Goal: Information Seeking & Learning: Learn about a topic

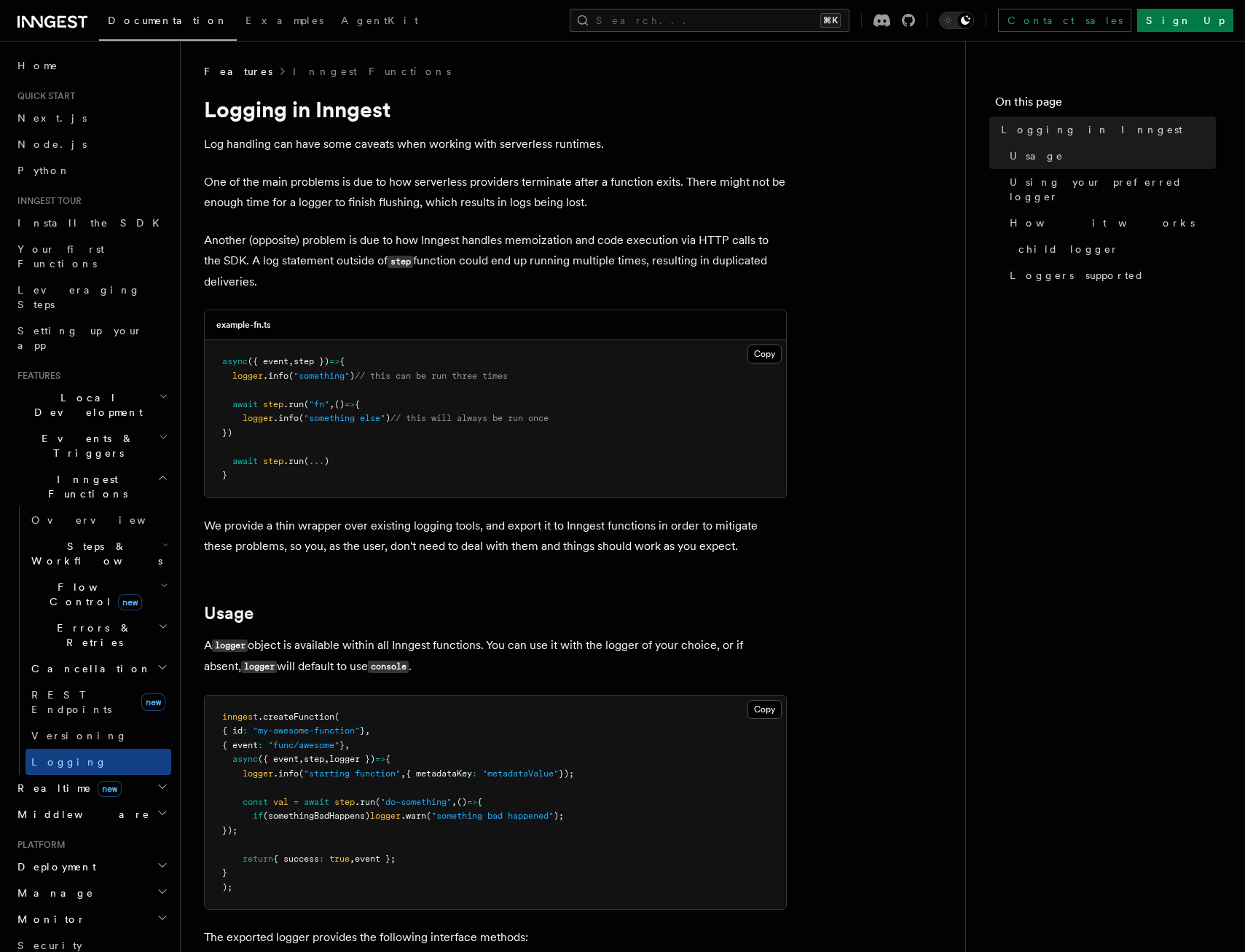
click at [98, 539] on span "Steps & Workflows" at bounding box center [94, 553] width 137 height 29
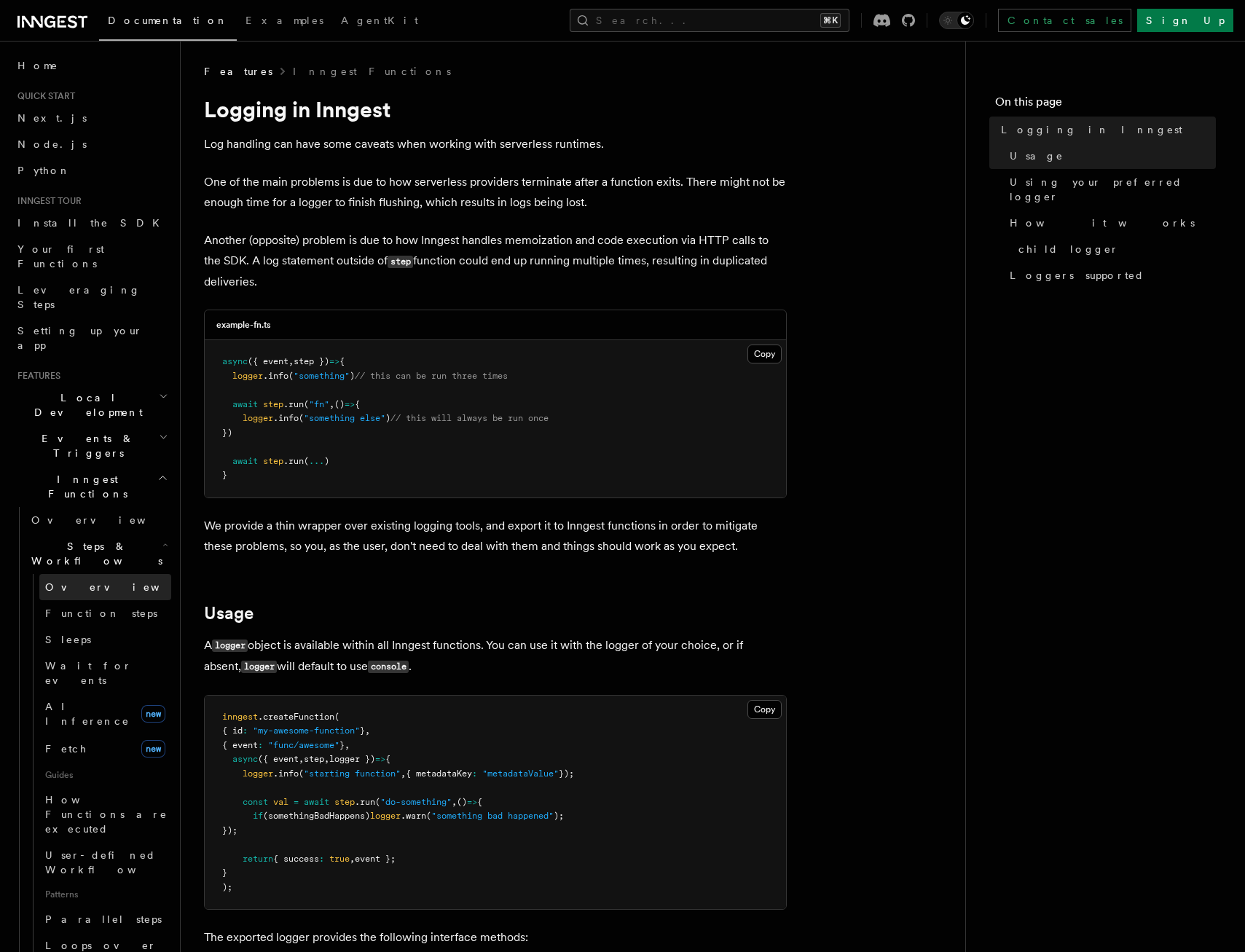
click at [86, 581] on span "Overview" at bounding box center [120, 587] width 150 height 12
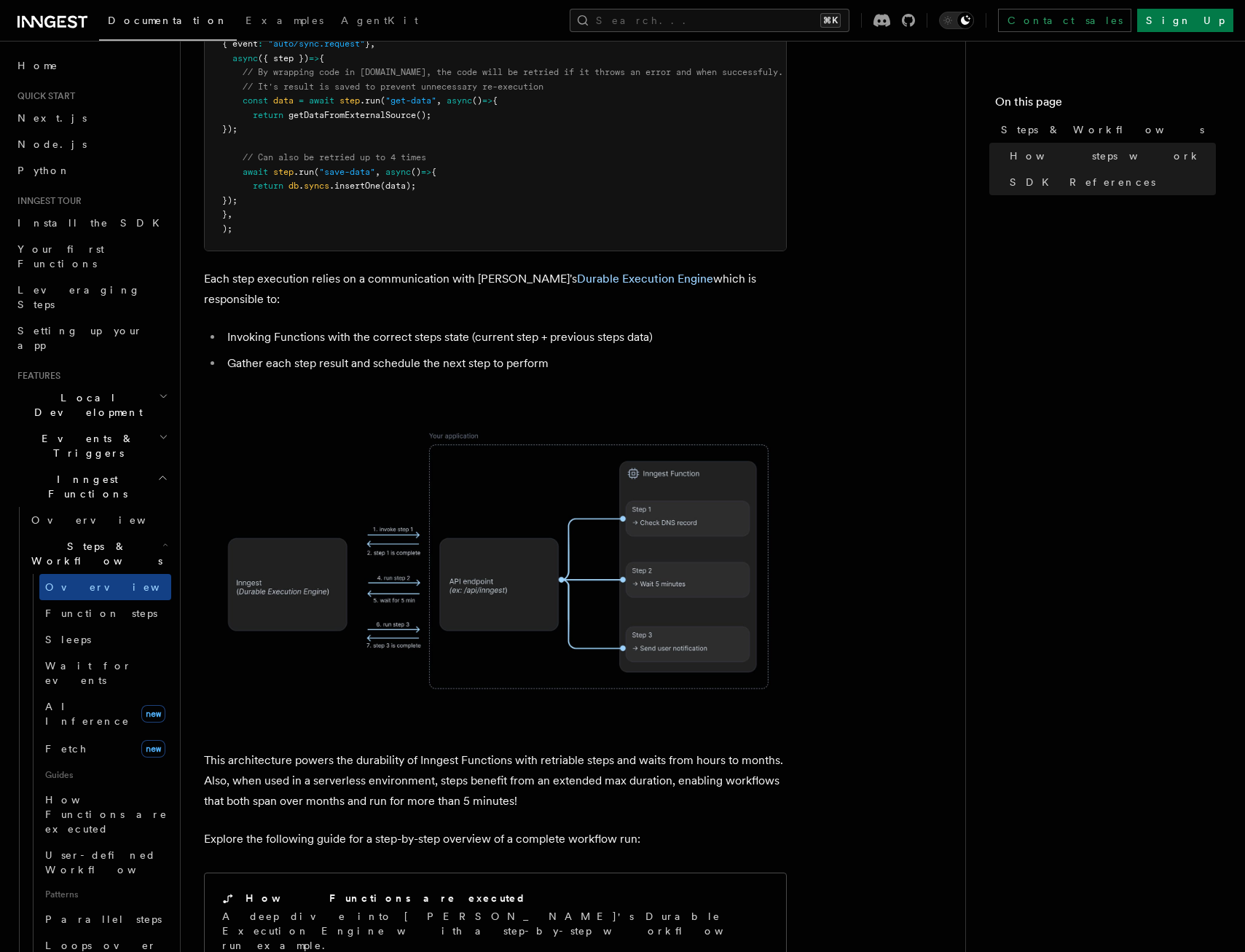
scroll to position [824, 0]
click at [302, 518] on img at bounding box center [495, 560] width 582 height 304
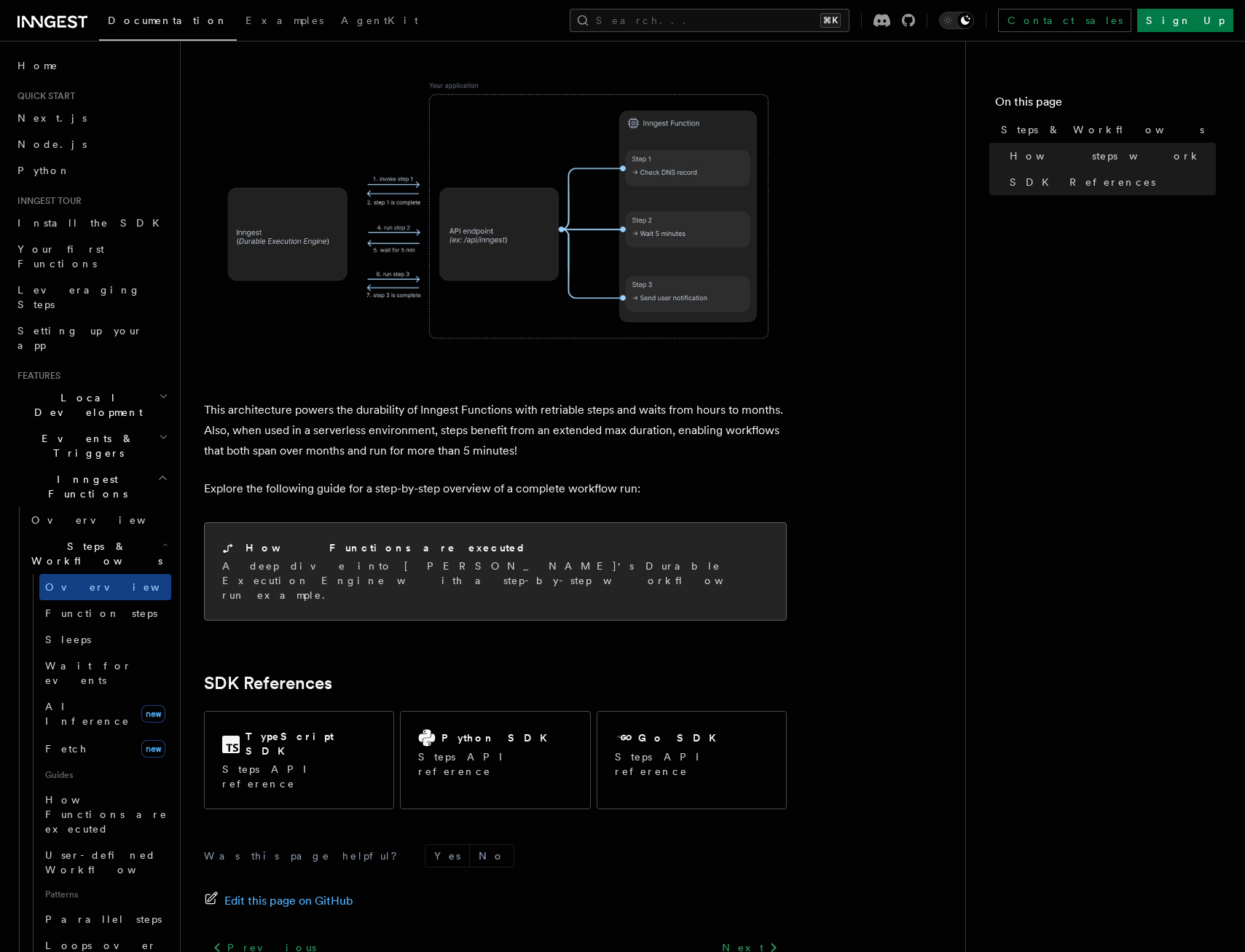
scroll to position [1174, 0]
click at [391, 540] on div "How Functions are executed" at bounding box center [495, 548] width 546 height 16
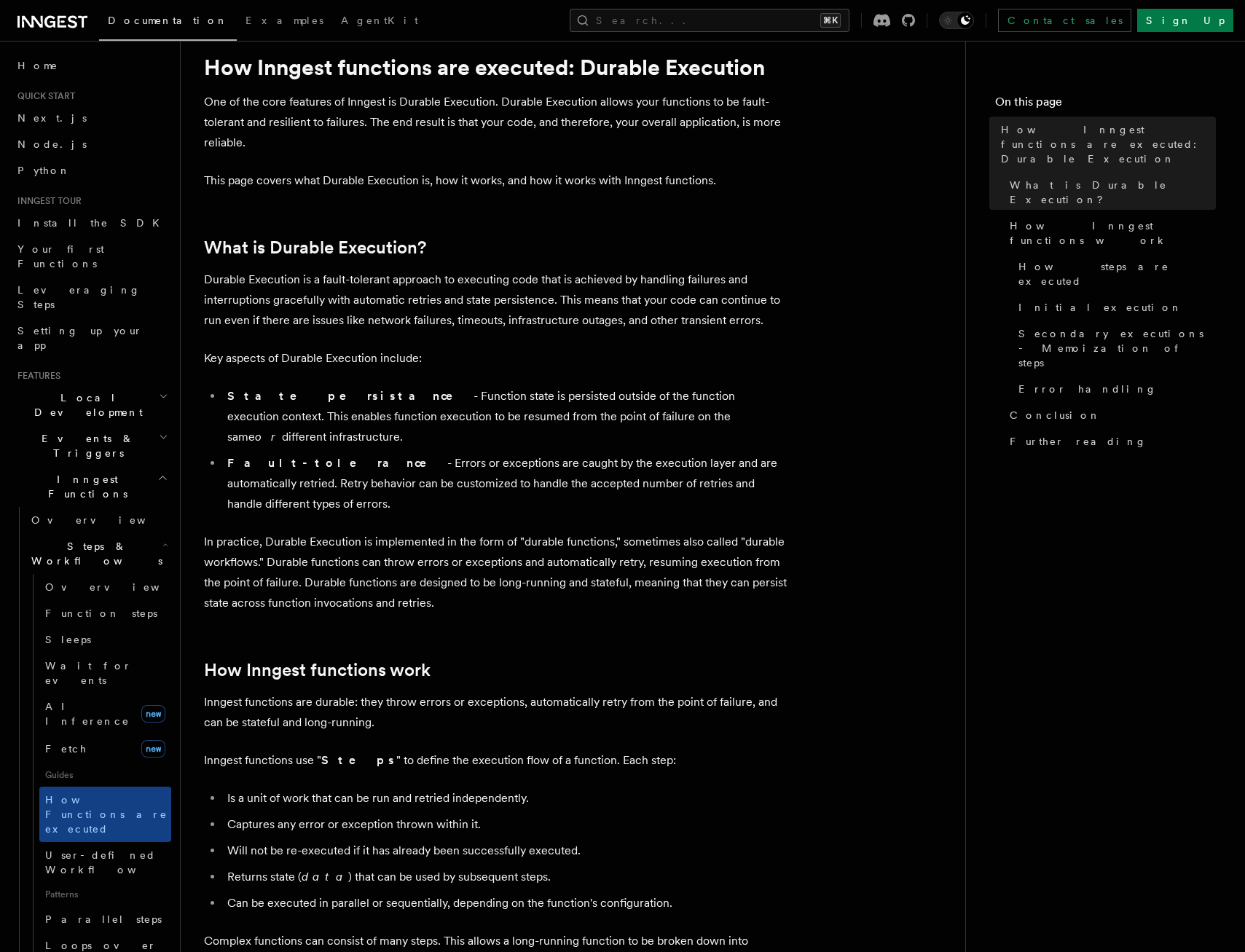
scroll to position [45, 0]
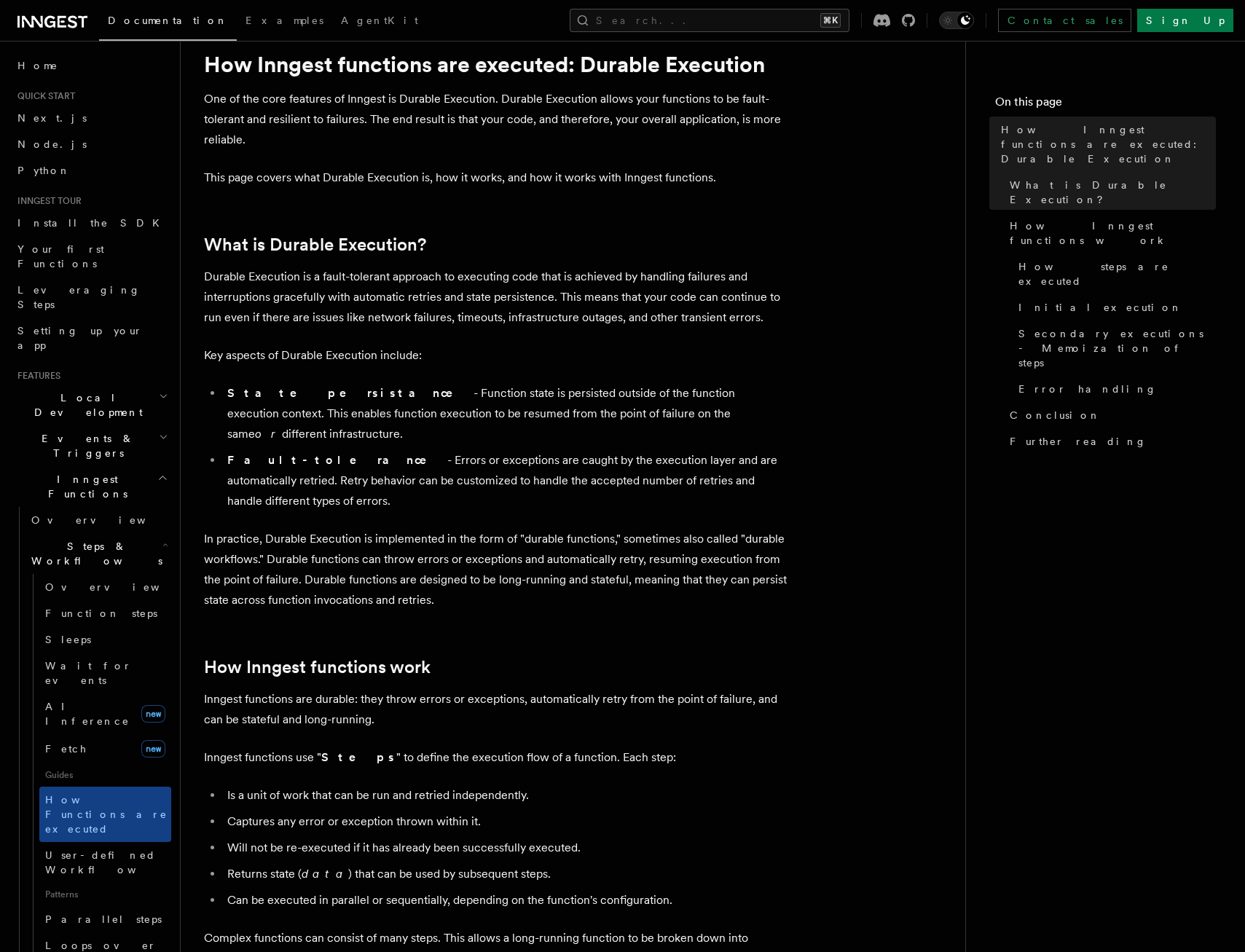
click at [539, 236] on h2 "What is Durable Execution?" at bounding box center [495, 245] width 582 height 20
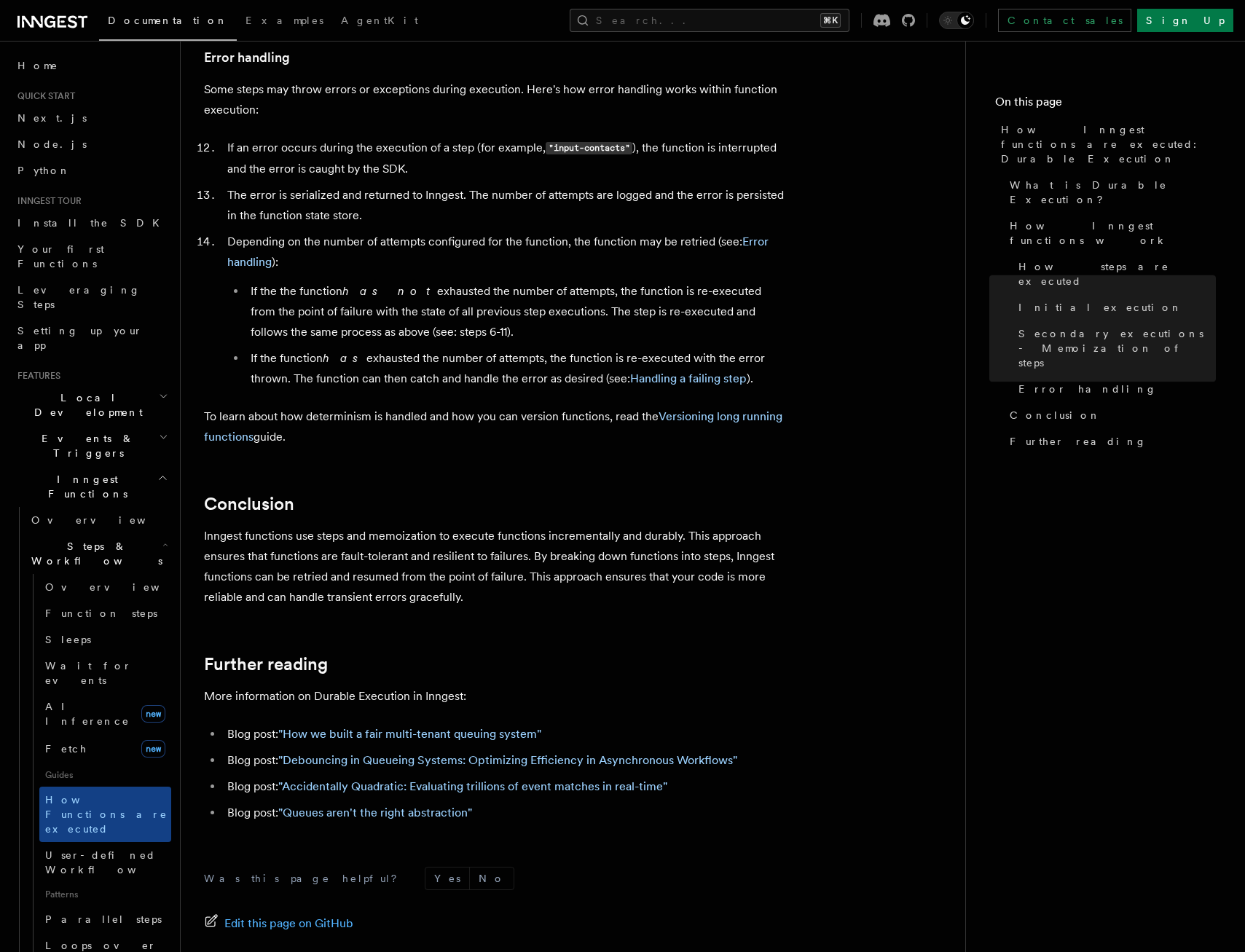
scroll to position [2410, 0]
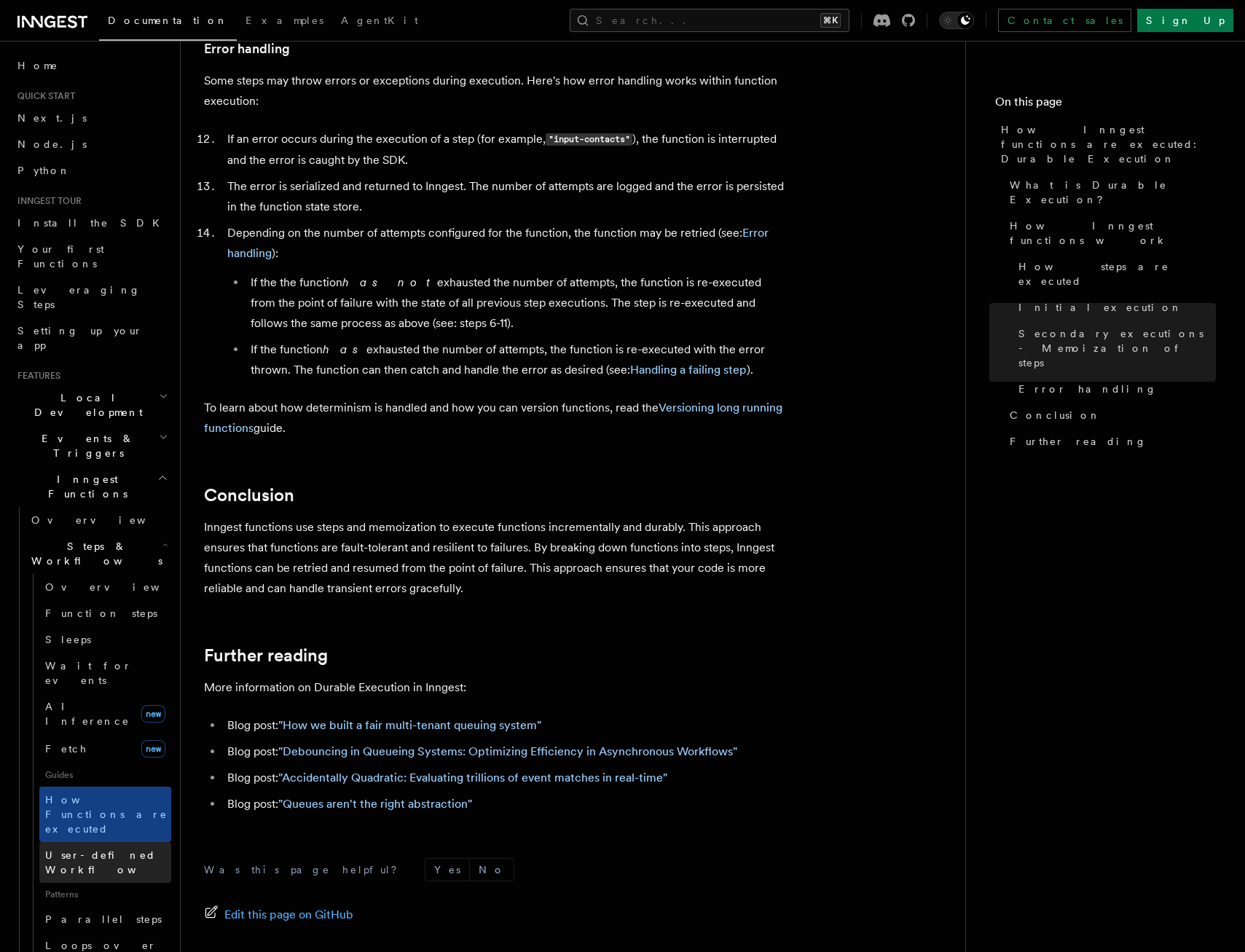
click at [110, 849] on span "User-defined Workflows" at bounding box center [110, 862] width 131 height 26
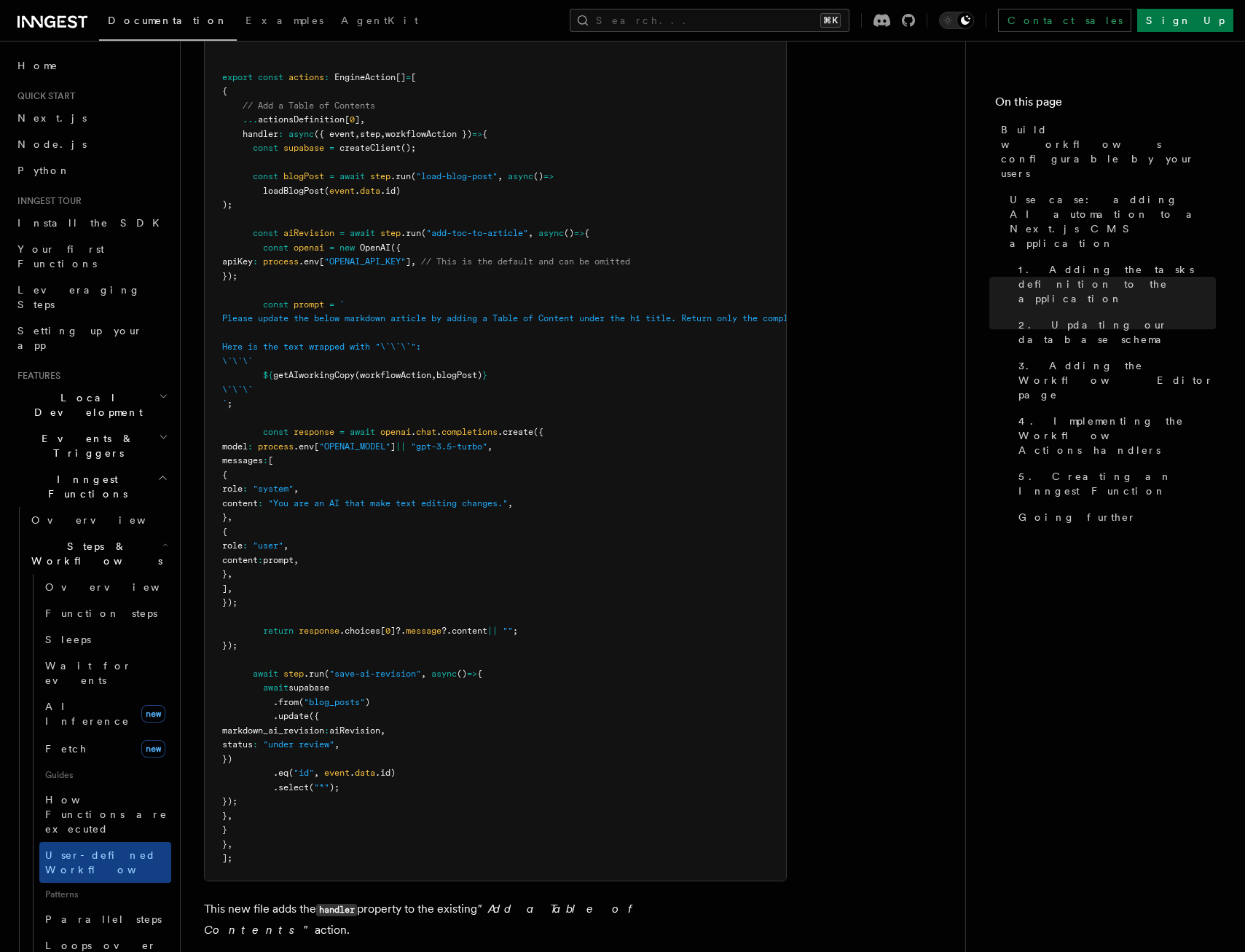
scroll to position [5539, 0]
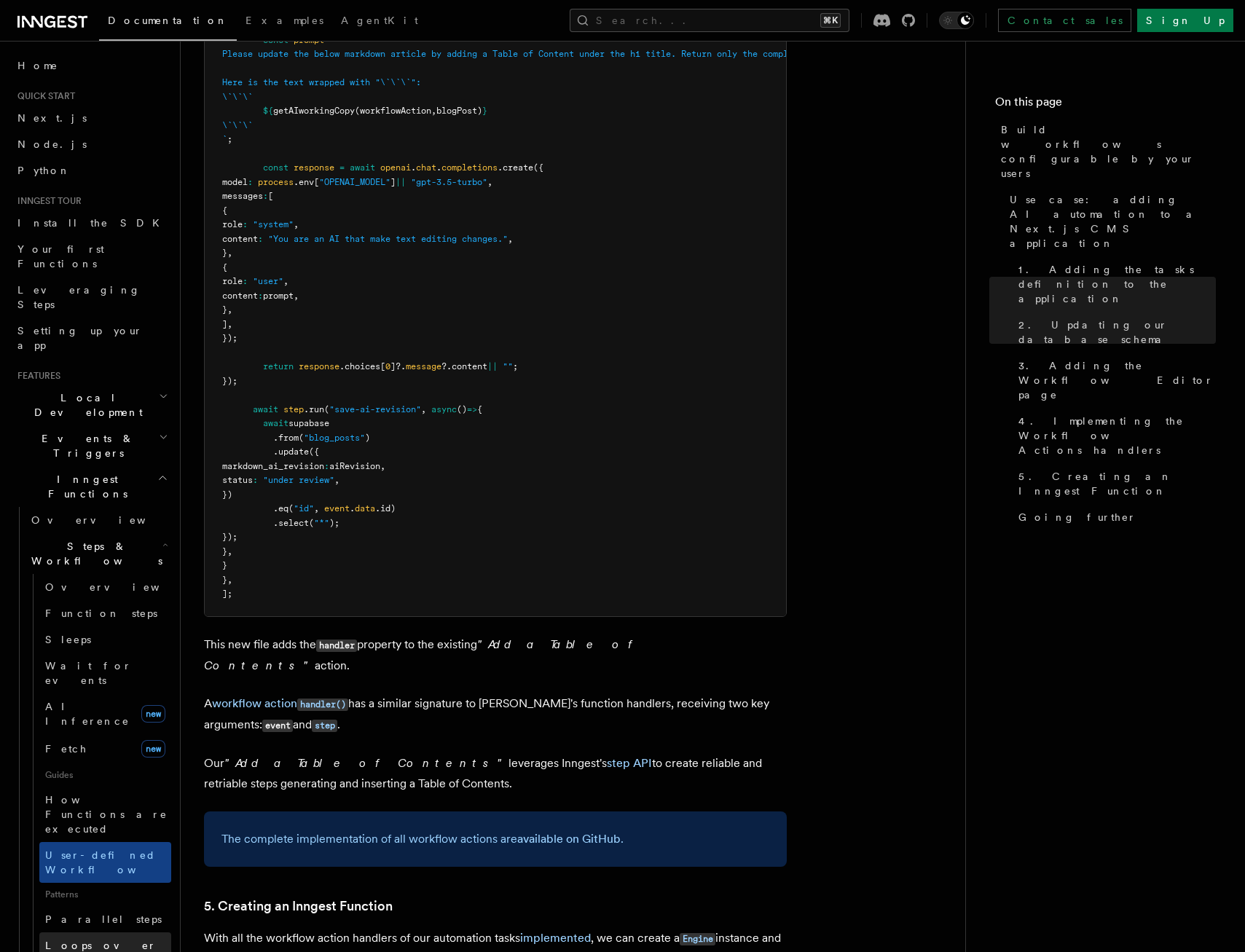
click at [110, 939] on span "Loops over steps" at bounding box center [100, 952] width 111 height 26
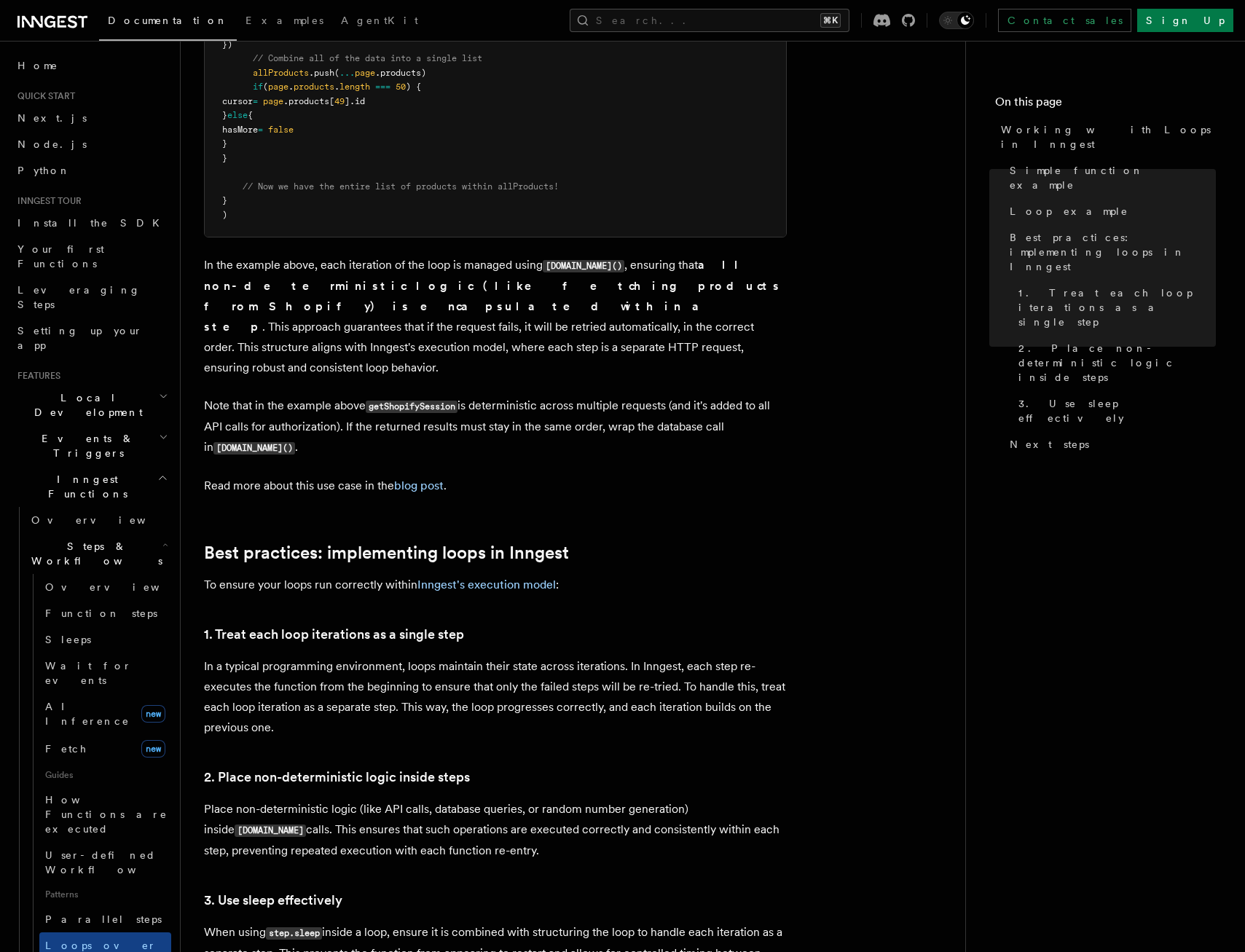
scroll to position [1766, 0]
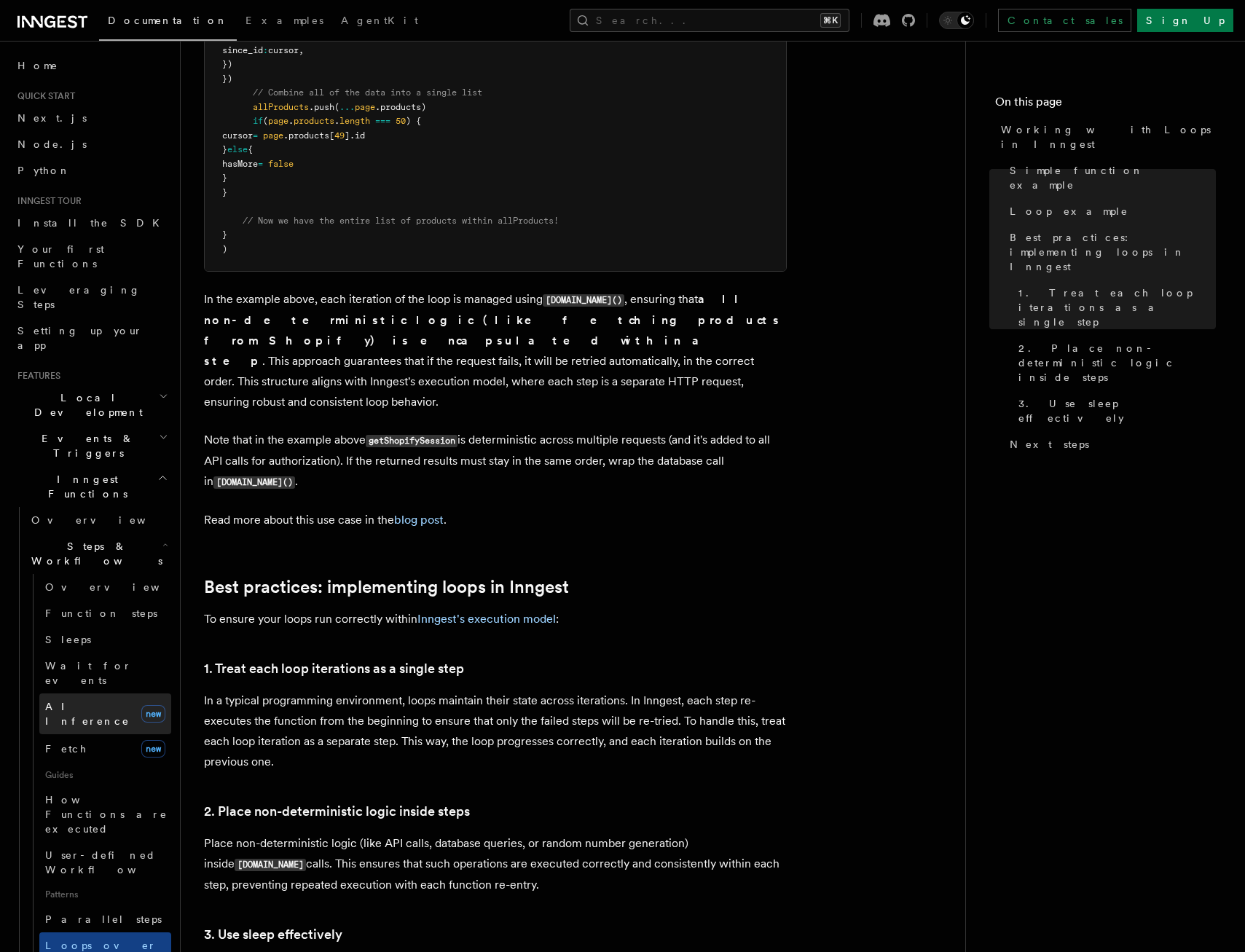
click at [95, 701] on span "AI Inference" at bounding box center [87, 714] width 85 height 26
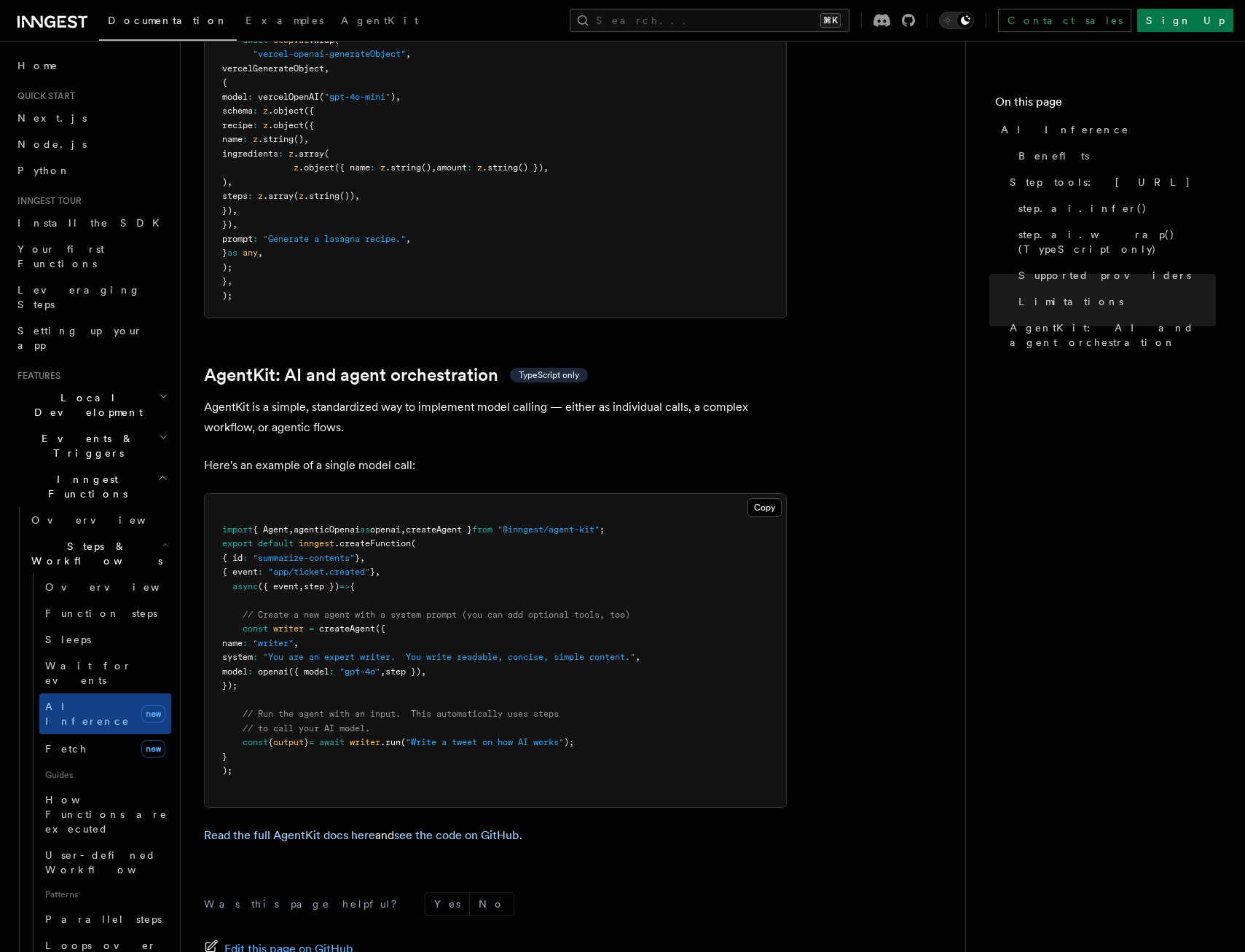
scroll to position [4059, 0]
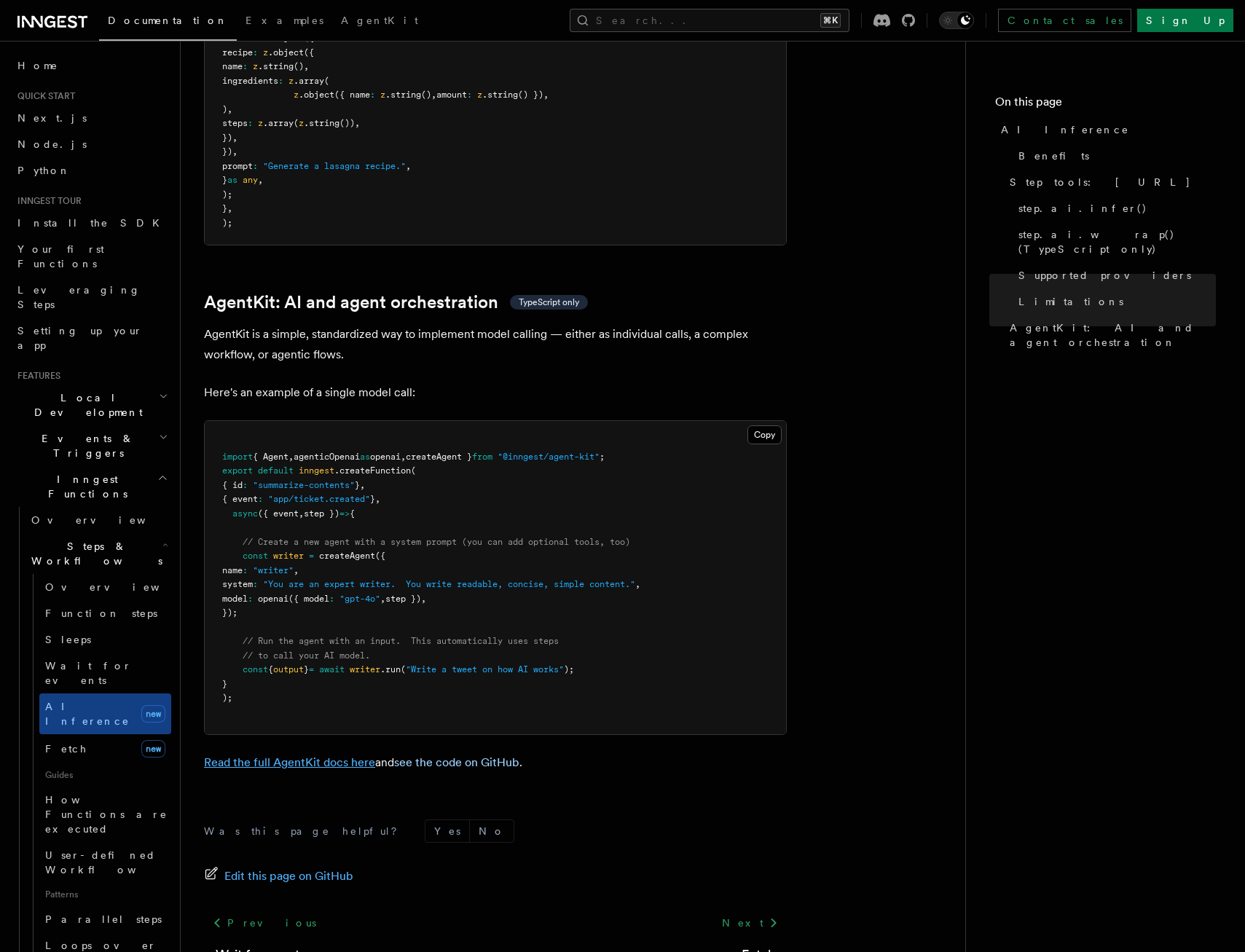
click at [308, 755] on link "Read the full AgentKit docs here" at bounding box center [289, 761] width 172 height 14
